Goal: Contribute content: Contribute content

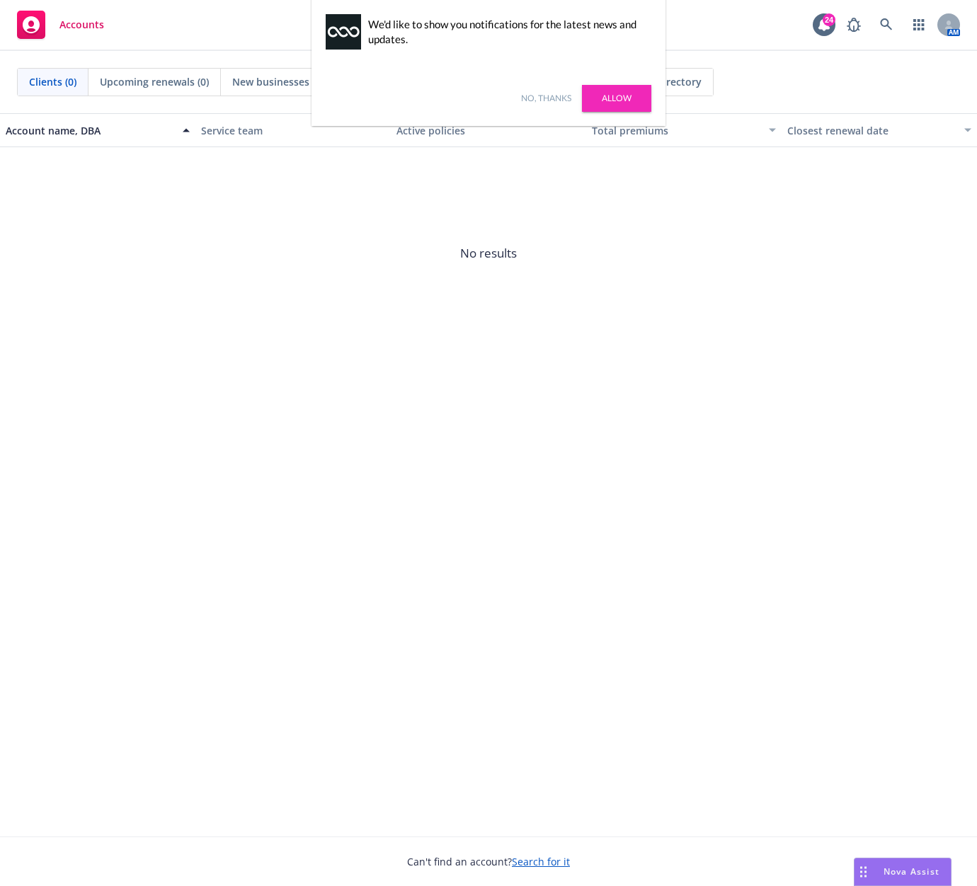
drag, startPoint x: 544, startPoint y: 99, endPoint x: 737, endPoint y: 52, distance: 198.9
click at [544, 99] on link "No, thanks" at bounding box center [546, 98] width 50 height 13
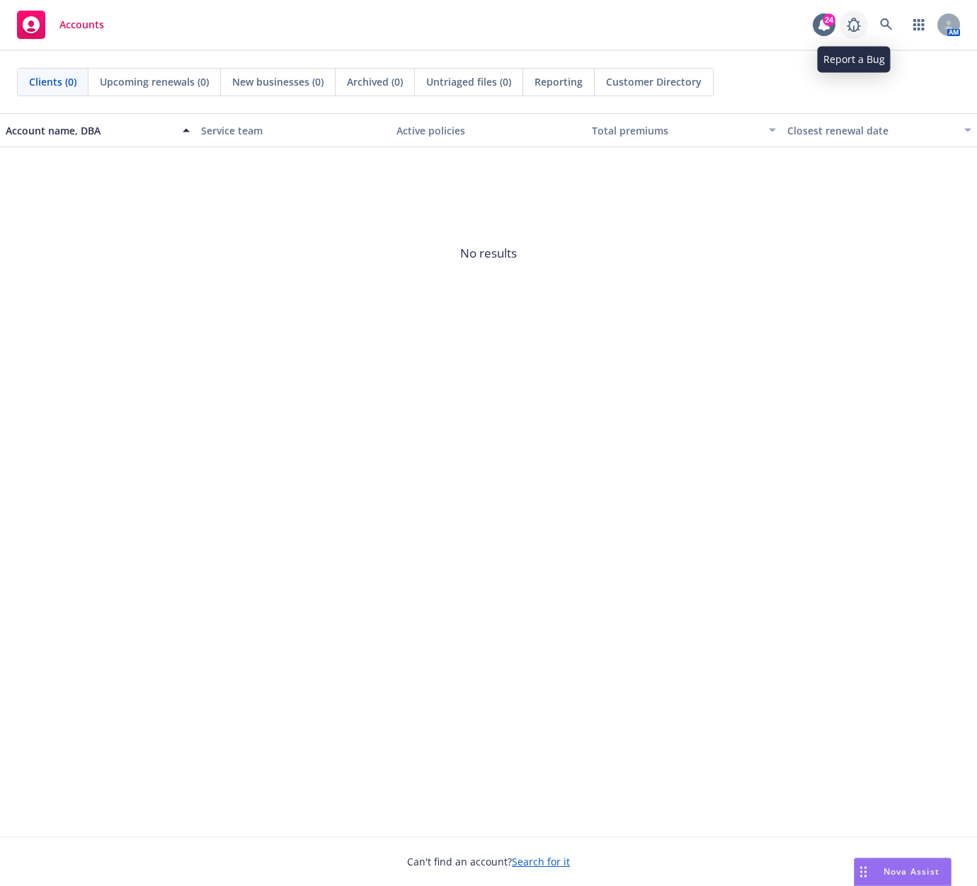
click at [860, 29] on icon at bounding box center [853, 24] width 17 height 17
click at [881, 31] on link at bounding box center [886, 25] width 28 height 28
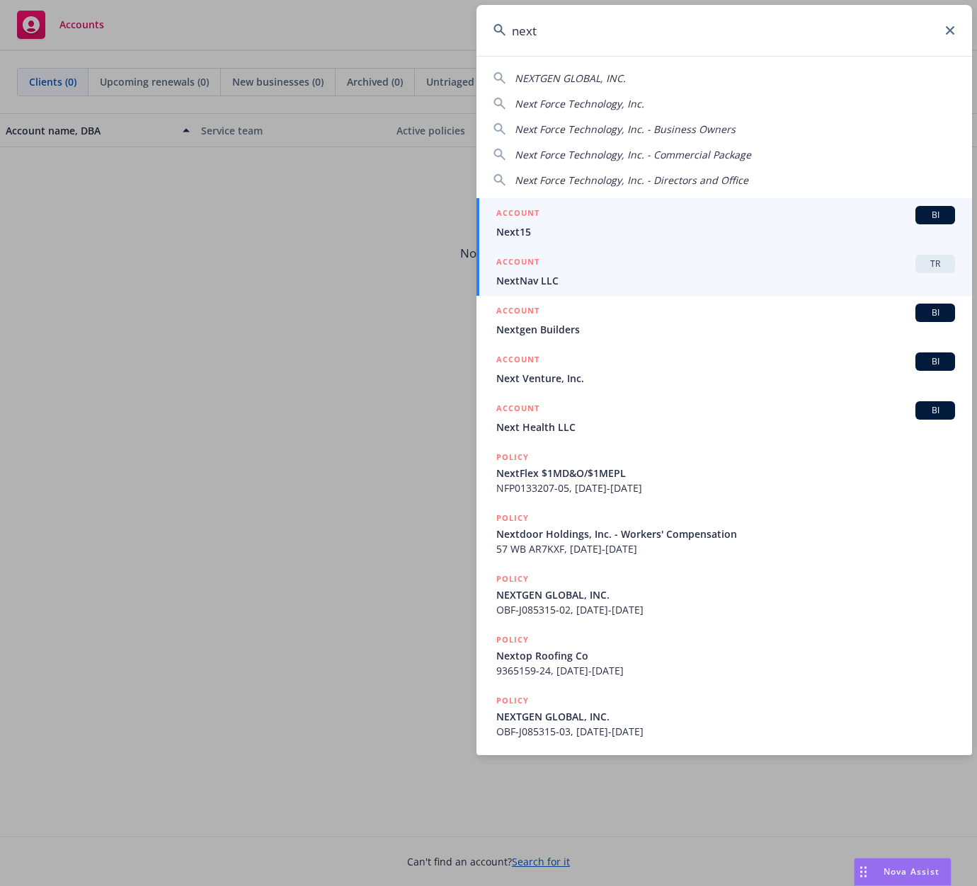
type input "next"
click at [798, 268] on div "ACCOUNT TR" at bounding box center [725, 264] width 459 height 18
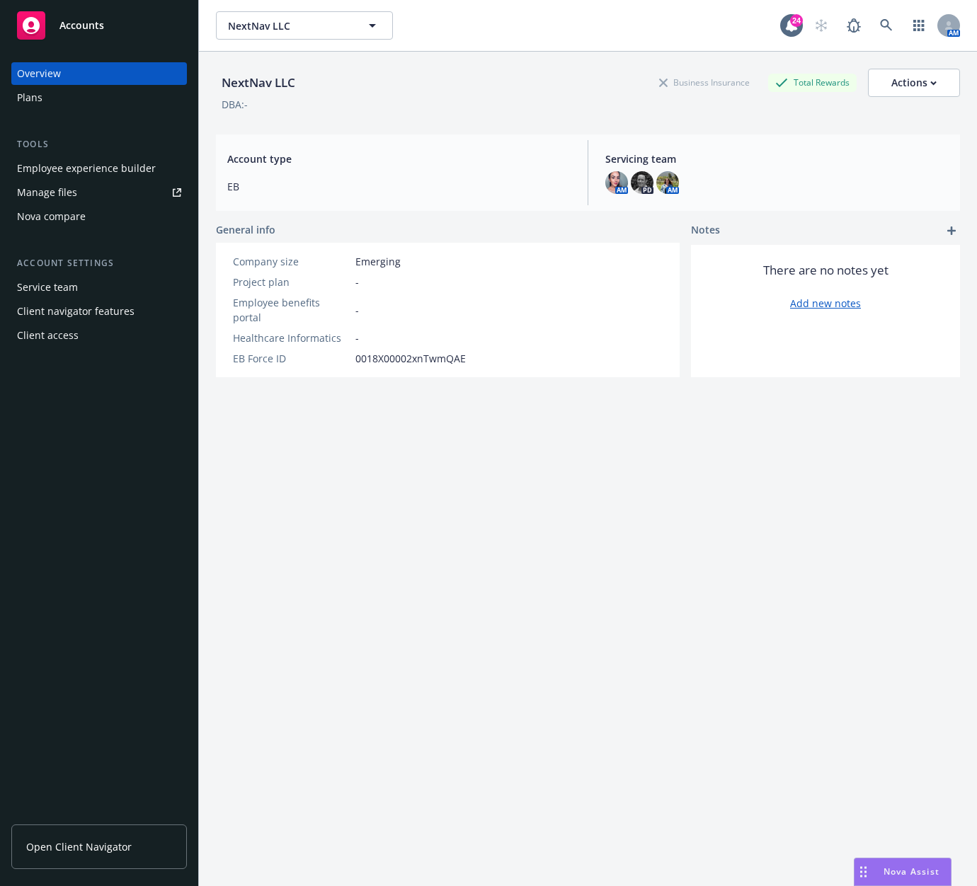
click at [57, 194] on div "Manage files" at bounding box center [47, 192] width 60 height 23
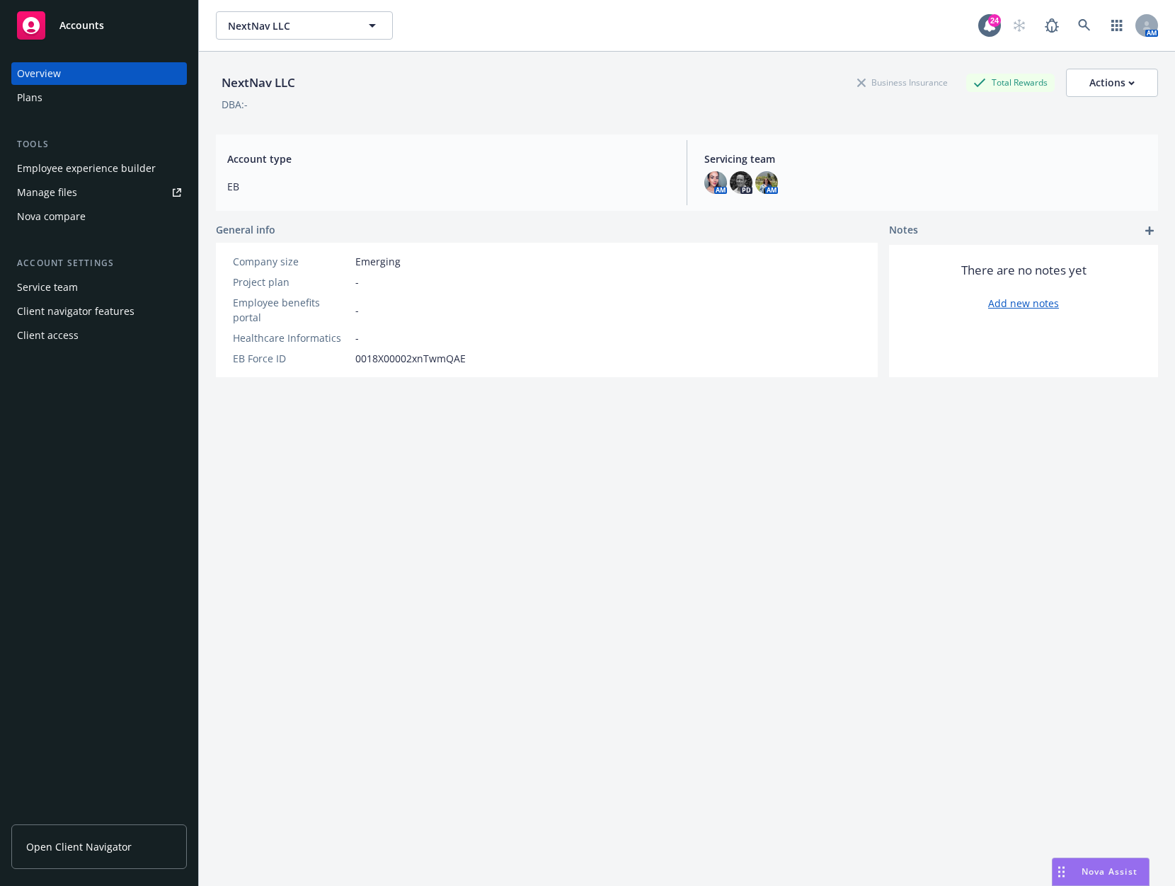
click at [58, 350] on div "Overview Plans Tools Employee experience builder Manage files Nova compare Acco…" at bounding box center [99, 465] width 198 height 841
click at [62, 333] on div "Client access" at bounding box center [48, 335] width 62 height 23
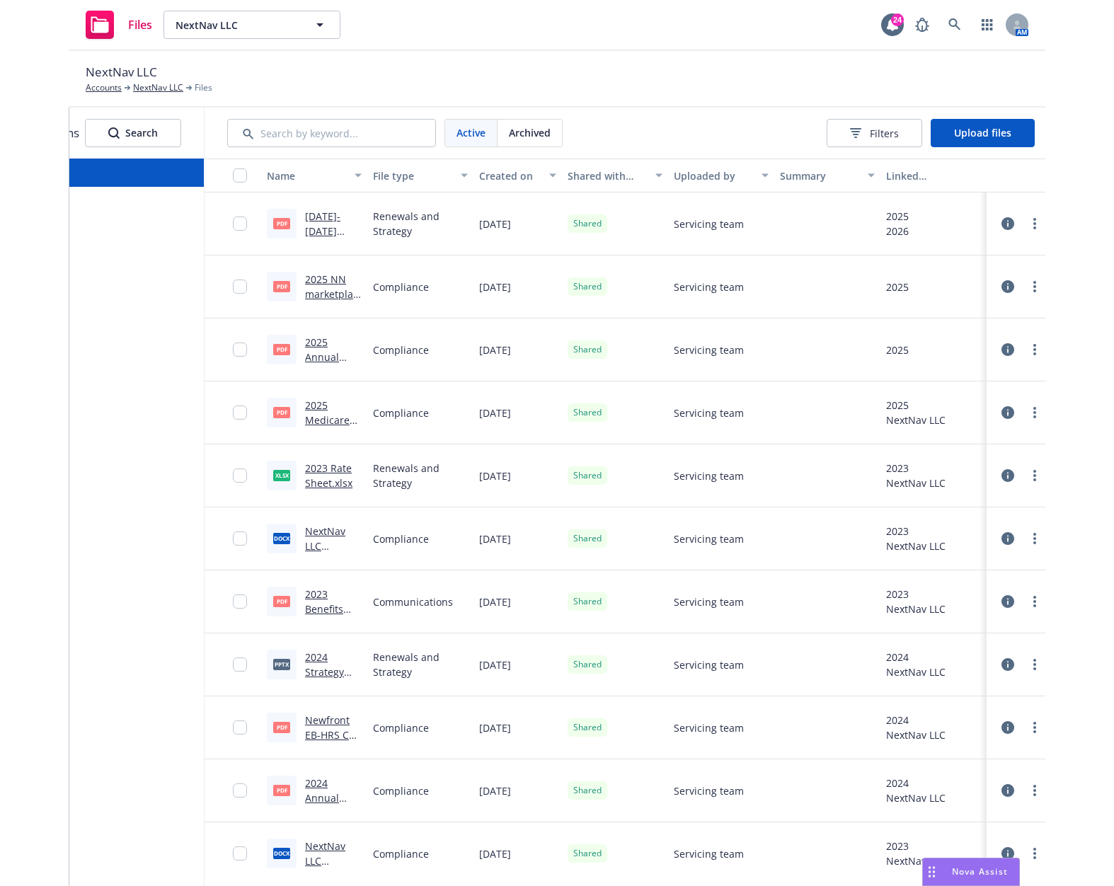
scroll to position [0, 81]
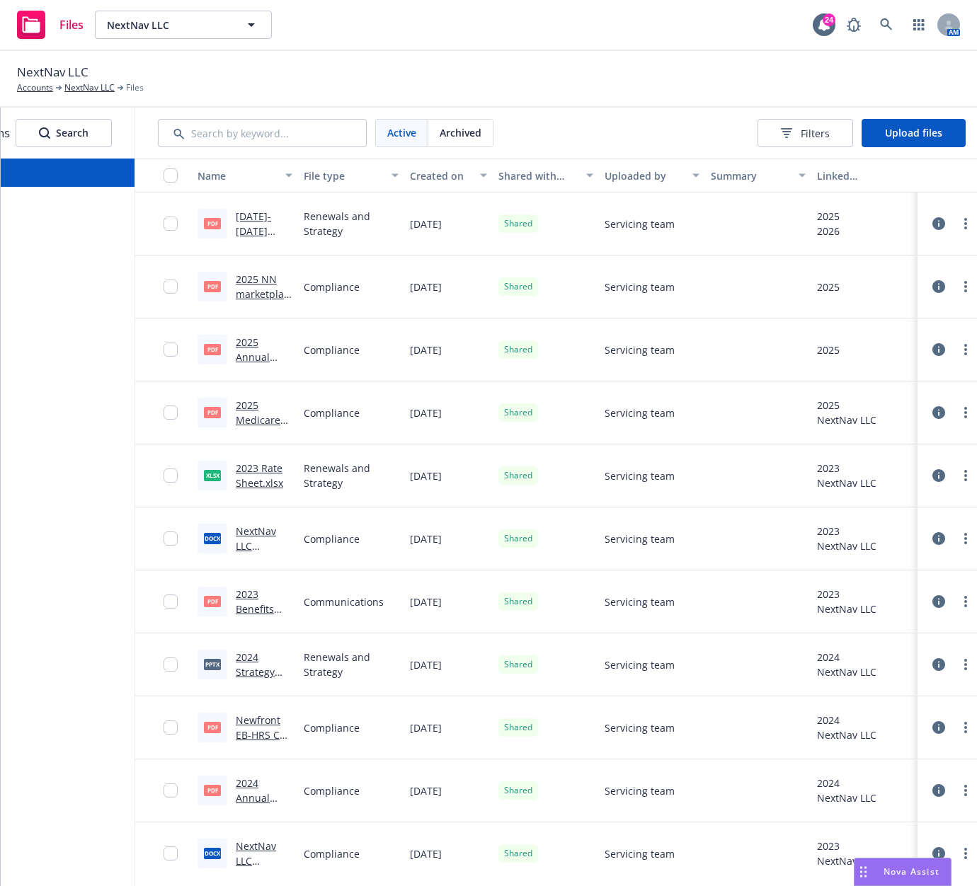
click at [256, 219] on link "[DATE]-[DATE] Strategy Deck_NextNav.pdf" at bounding box center [264, 245] width 57 height 73
click at [938, 144] on button "Upload files" at bounding box center [913, 133] width 104 height 28
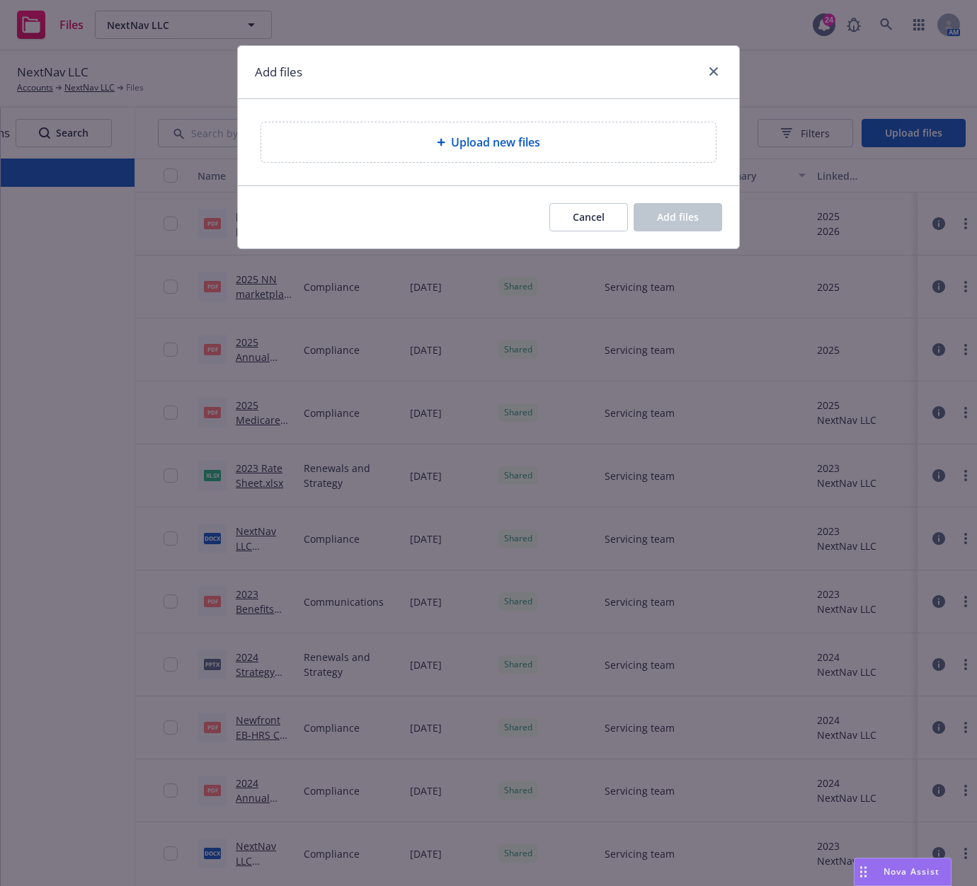
click at [464, 146] on span "Upload new files" at bounding box center [495, 142] width 89 height 17
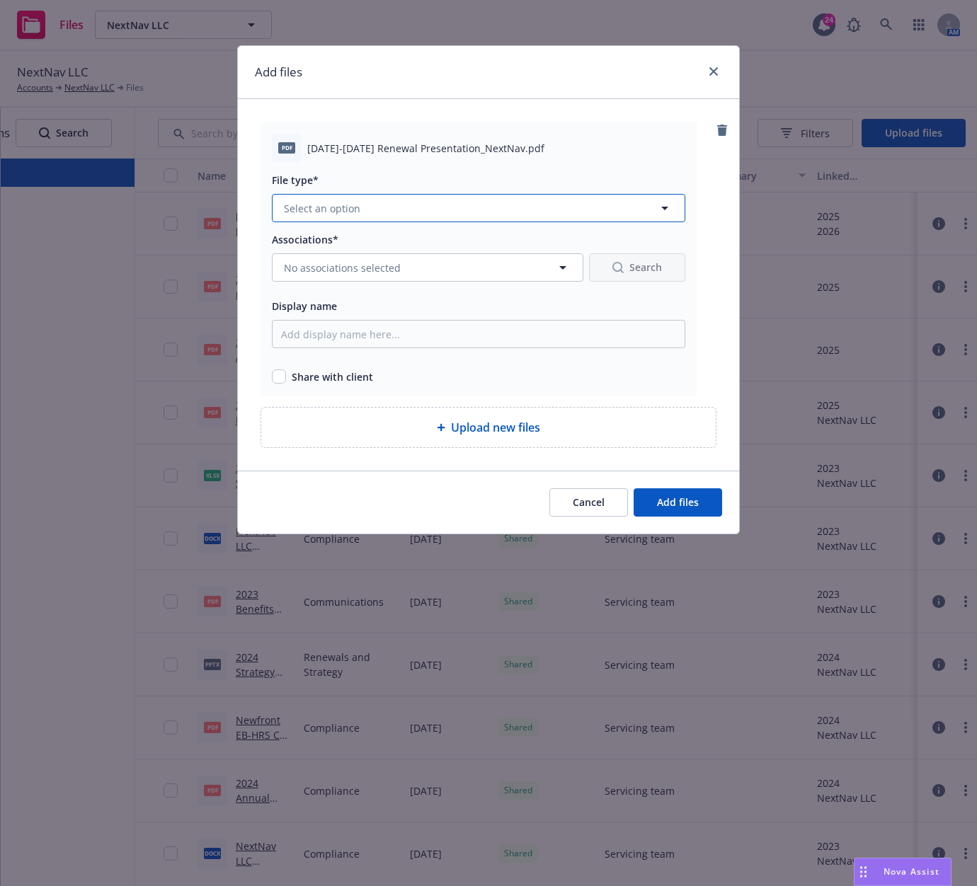
click at [350, 209] on span "Select an option" at bounding box center [322, 208] width 76 height 15
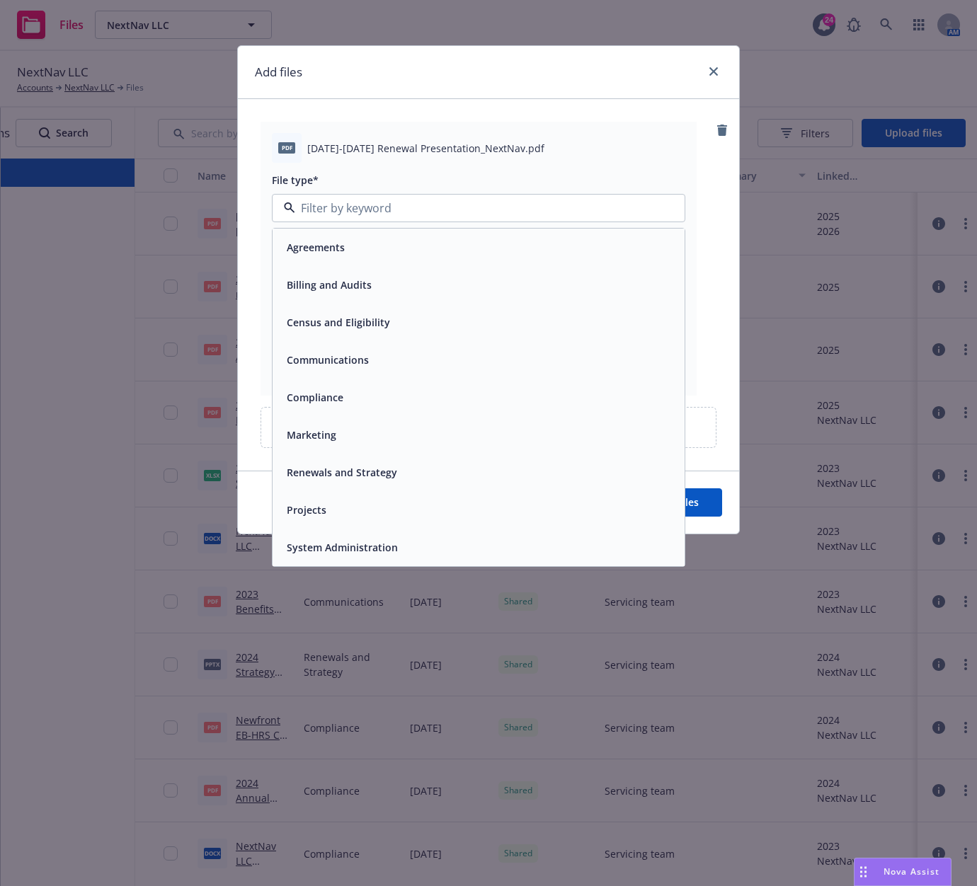
click at [333, 476] on span "Renewals and Strategy" at bounding box center [342, 472] width 110 height 15
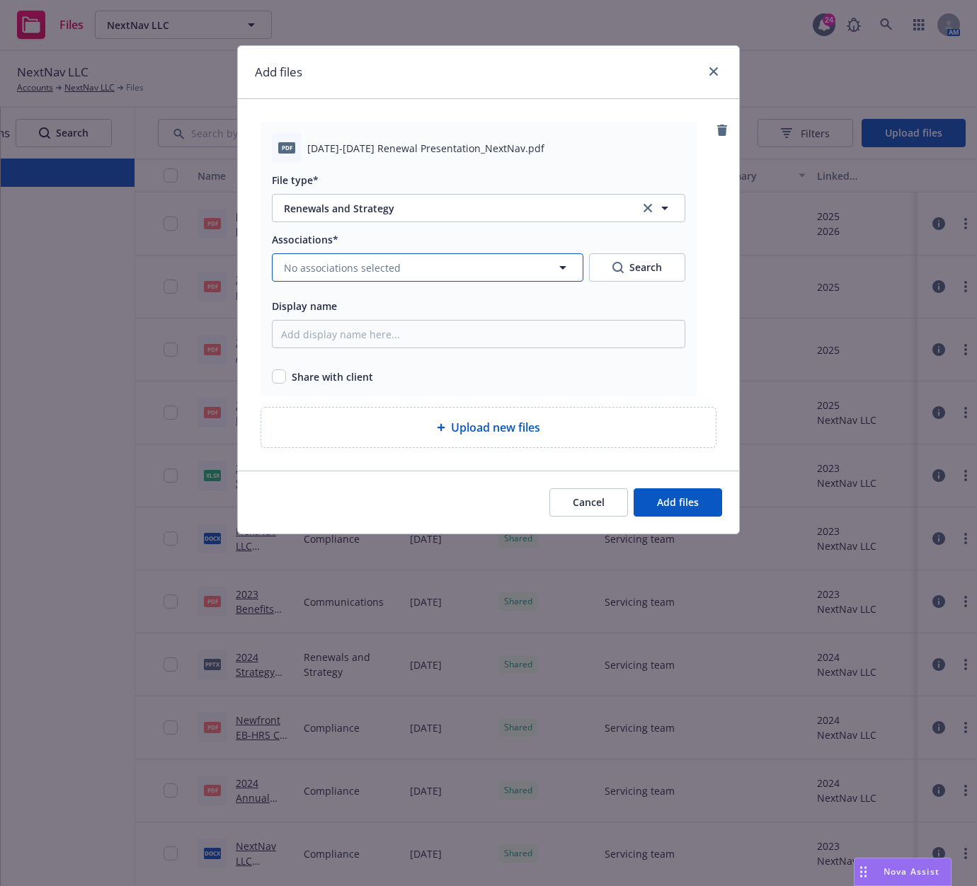
click at [334, 270] on span "No associations selected" at bounding box center [342, 267] width 117 height 15
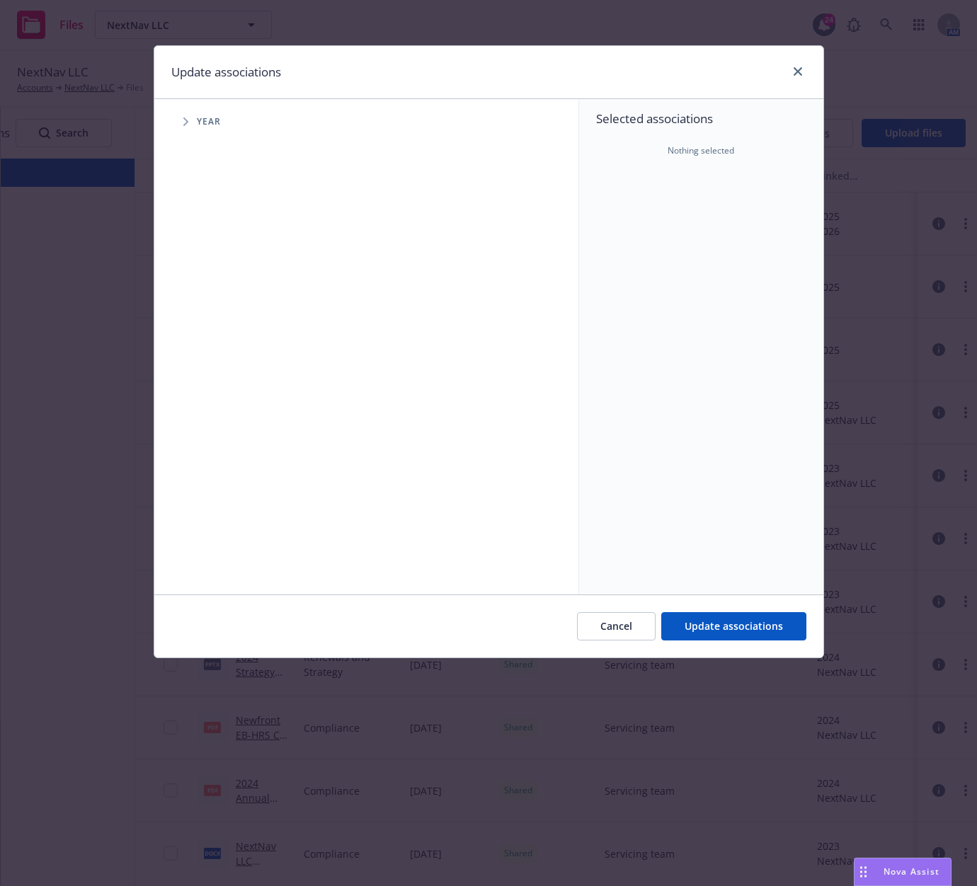
click at [193, 125] on span "Tree Example" at bounding box center [185, 121] width 23 height 23
click at [224, 305] on div "2025 Year" at bounding box center [235, 315] width 42 height 27
click at [222, 313] on input "Tree Example" at bounding box center [221, 316] width 14 height 14
checkbox input "true"
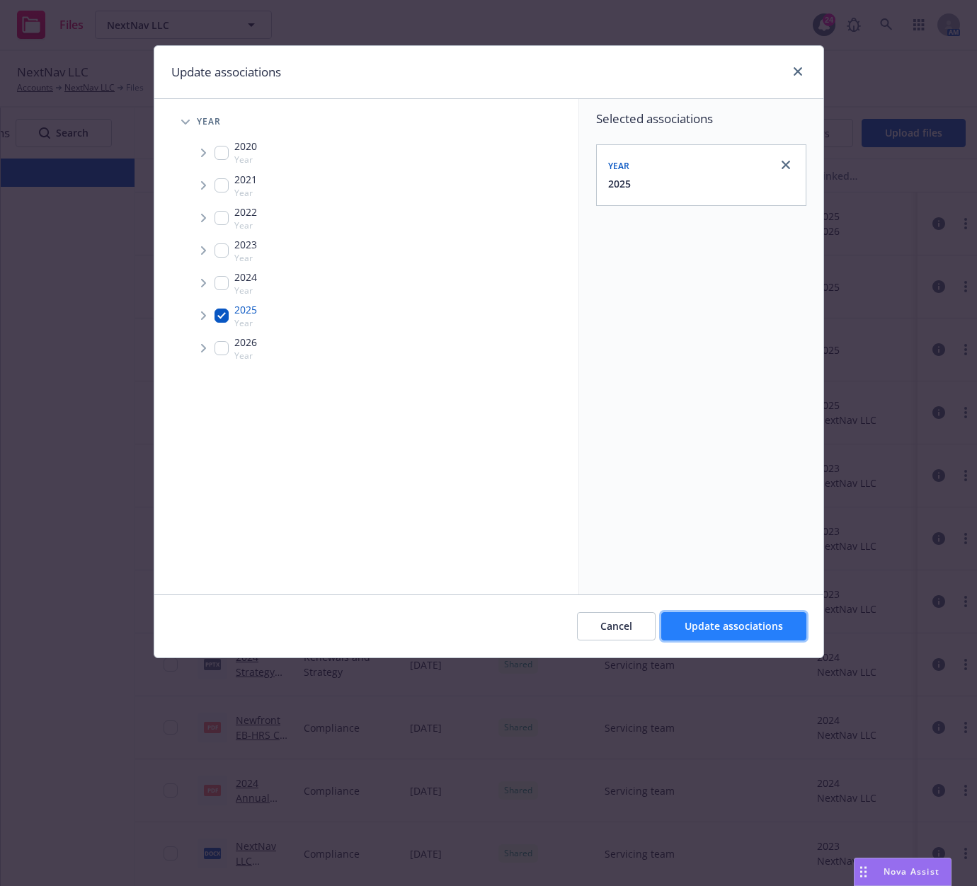
click at [717, 619] on button "Update associations" at bounding box center [733, 626] width 145 height 28
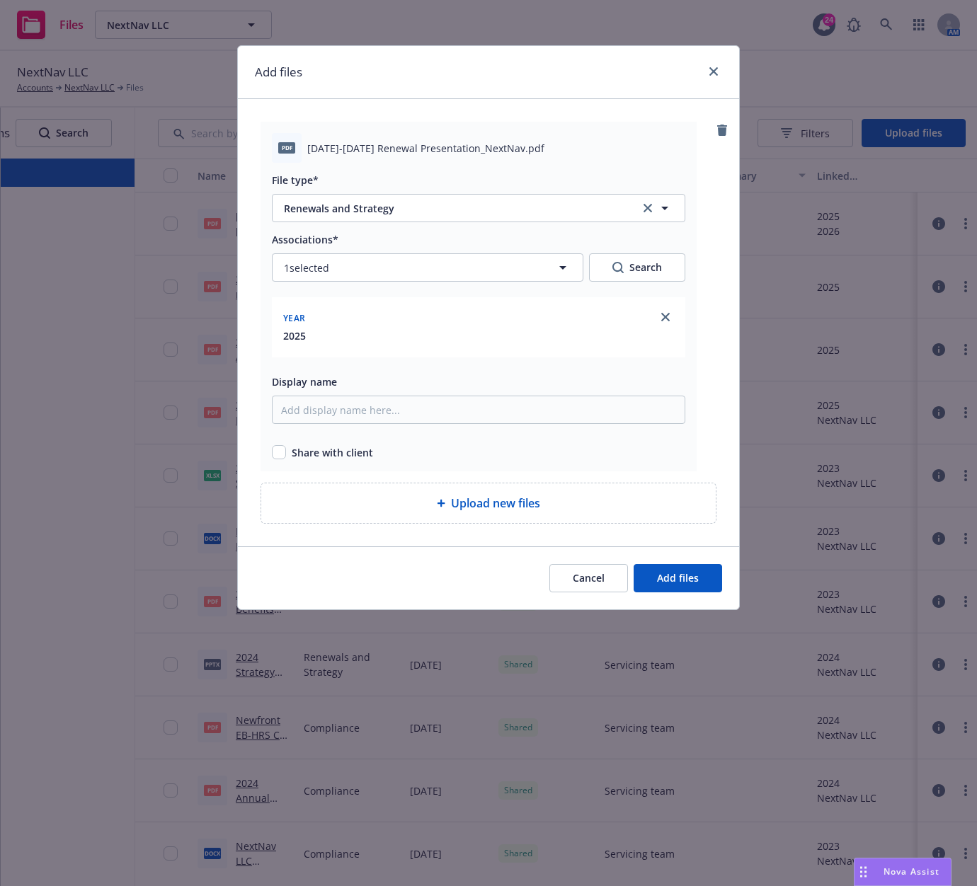
click at [326, 452] on span "Share with client" at bounding box center [332, 452] width 81 height 15
click at [290, 449] on div "Share with client" at bounding box center [478, 452] width 413 height 15
click at [287, 449] on div "Share with client" at bounding box center [478, 452] width 413 height 15
click at [280, 452] on input "checkbox" at bounding box center [279, 452] width 14 height 14
checkbox input "true"
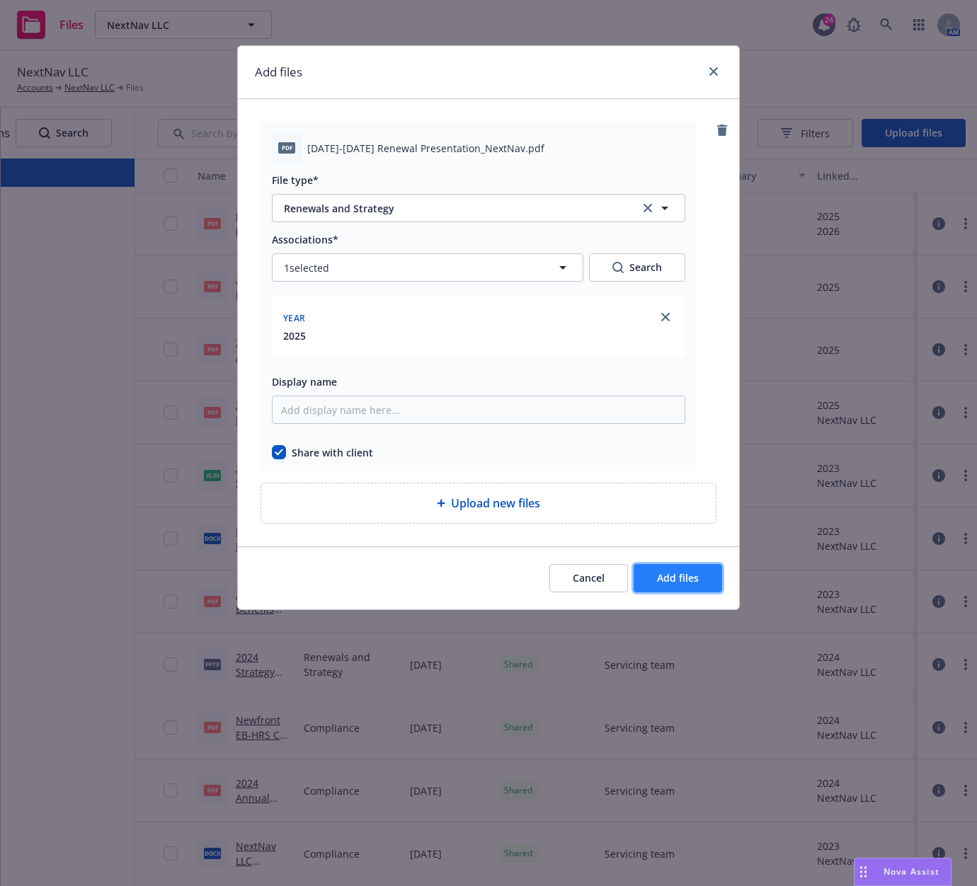
click at [684, 577] on span "Add files" at bounding box center [678, 577] width 42 height 13
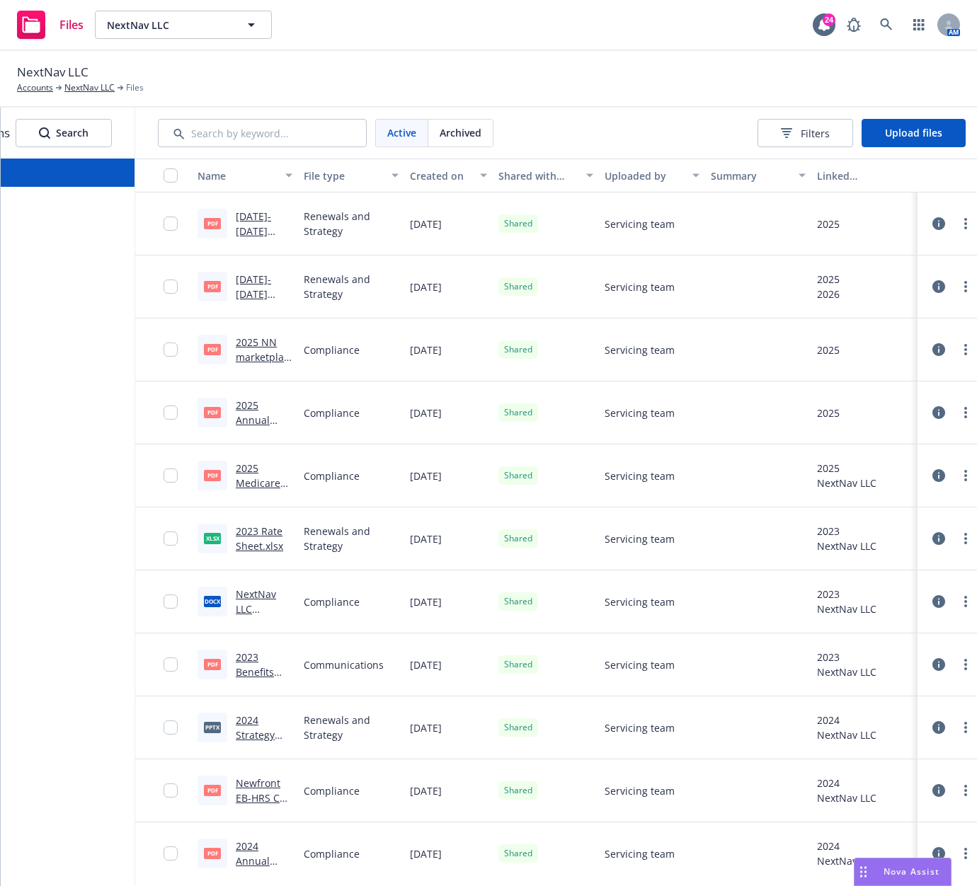
click at [643, 95] on div "NextNav LLC Accounts NextNav LLC Files" at bounding box center [488, 79] width 977 height 57
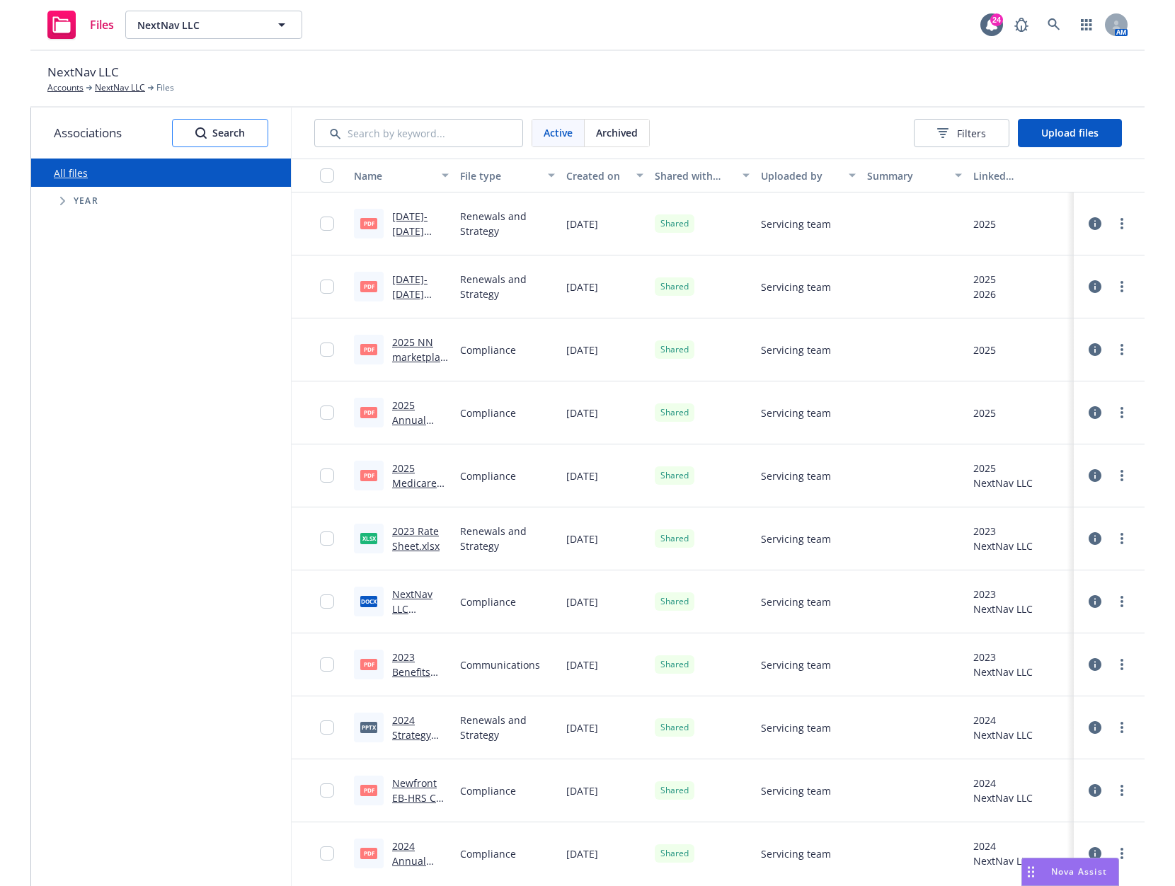
scroll to position [0, 0]
